Goal: Task Accomplishment & Management: Manage account settings

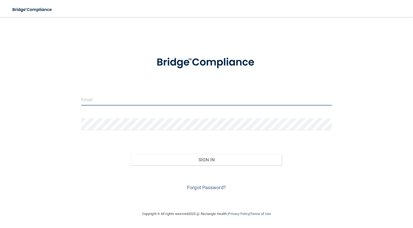
click at [117, 102] on input "email" at bounding box center [206, 100] width 250 height 12
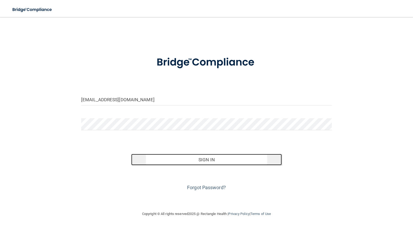
click at [190, 161] on button "Sign In" at bounding box center [206, 160] width 150 height 12
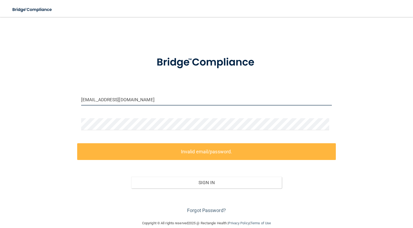
drag, startPoint x: 137, startPoint y: 98, endPoint x: 17, endPoint y: 97, distance: 120.4
click at [17, 97] on div "[EMAIL_ADDRESS][DOMAIN_NAME] Invalid email/password. You don't have permission …" at bounding box center [206, 118] width 391 height 192
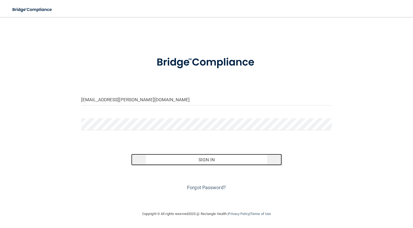
click at [228, 162] on button "Sign In" at bounding box center [206, 160] width 150 height 12
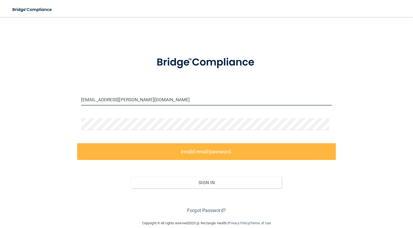
drag, startPoint x: 154, startPoint y: 99, endPoint x: -1, endPoint y: 101, distance: 154.7
click at [0, 101] on html "Toggle navigation Manage My Enterprise Manage My Location [EMAIL_ADDRESS][PERSO…" at bounding box center [206, 114] width 413 height 228
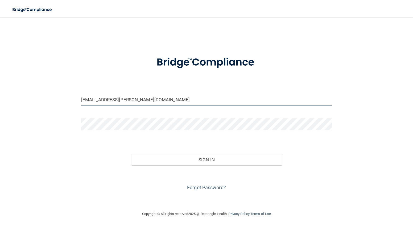
type input "[EMAIL_ADDRESS][PERSON_NAME][DOMAIN_NAME]"
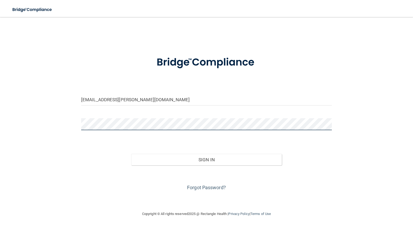
click at [131, 154] on button "Sign In" at bounding box center [206, 160] width 150 height 12
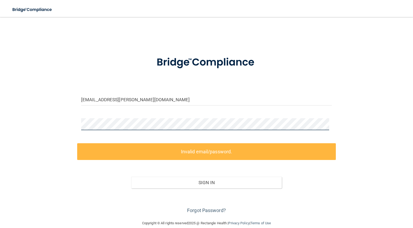
click at [70, 124] on div "[EMAIL_ADDRESS][PERSON_NAME][DOMAIN_NAME] Invalid email/password. You don't hav…" at bounding box center [206, 118] width 391 height 192
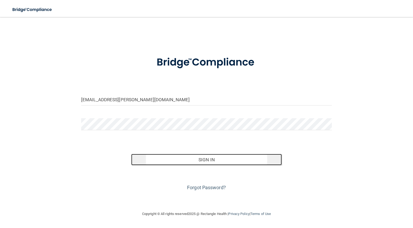
click at [220, 154] on button "Sign In" at bounding box center [206, 160] width 150 height 12
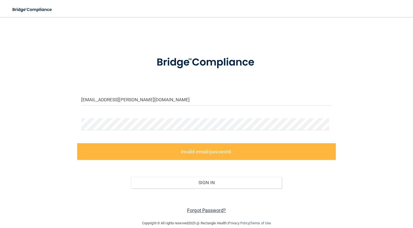
click at [203, 210] on link "Forgot Password?" at bounding box center [206, 211] width 39 height 6
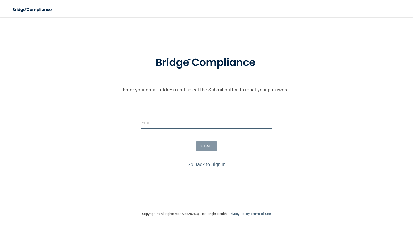
click at [159, 126] on input "email" at bounding box center [206, 123] width 131 height 12
type input "[EMAIL_ADDRESS][PERSON_NAME][DOMAIN_NAME]"
click at [205, 143] on button "SUBMIT" at bounding box center [207, 146] width 22 height 10
